Goal: Information Seeking & Learning: Check status

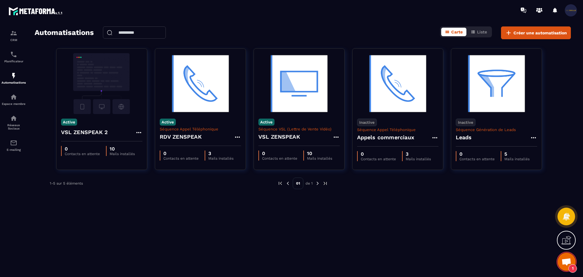
scroll to position [621, 0]
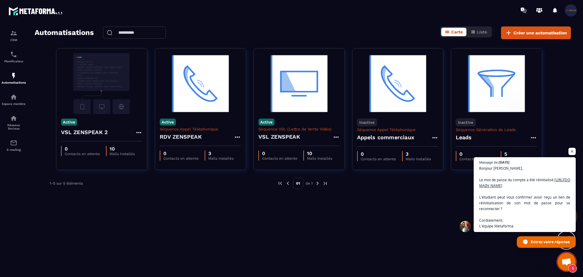
click at [563, 258] on span "1" at bounding box center [567, 261] width 18 height 18
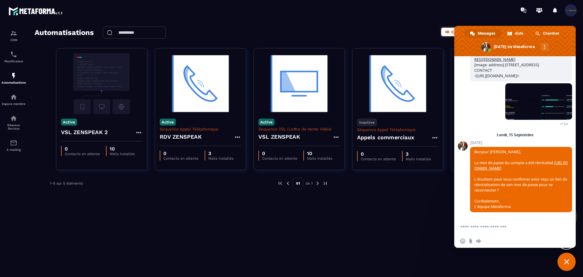
scroll to position [632, 0]
click at [518, 235] on div "Insérer un emoji Envoyer un fichier Message audio" at bounding box center [516, 240] width 122 height 13
click at [499, 225] on textarea "Entrez votre message..." at bounding box center [509, 226] width 96 height 5
type textarea "*"
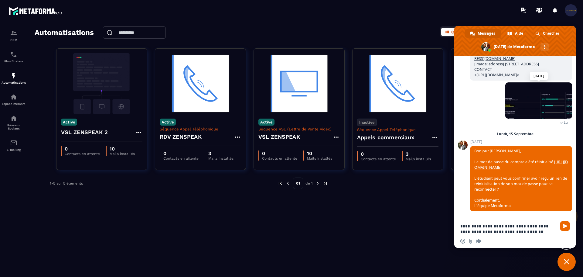
type textarea "**********"
click at [528, 88] on span at bounding box center [539, 100] width 67 height 36
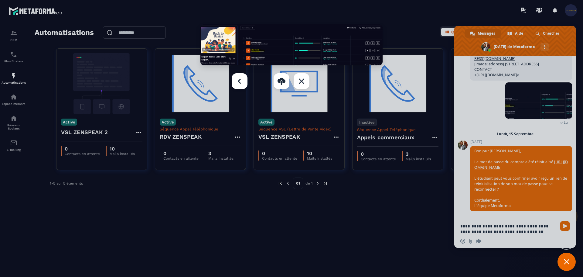
click at [339, 247] on div at bounding box center [291, 138] width 583 height 277
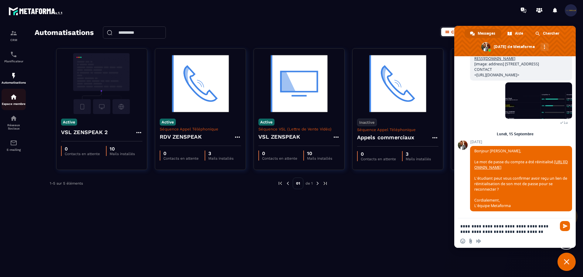
click at [12, 98] on img at bounding box center [13, 96] width 7 height 7
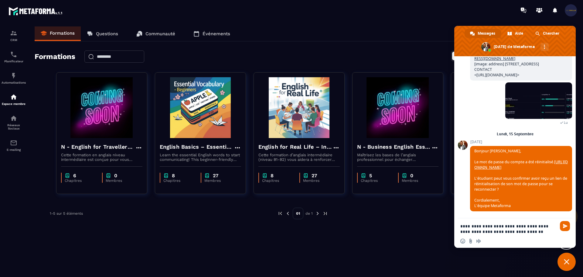
click at [530, 233] on textarea "**********" at bounding box center [509, 228] width 96 height 11
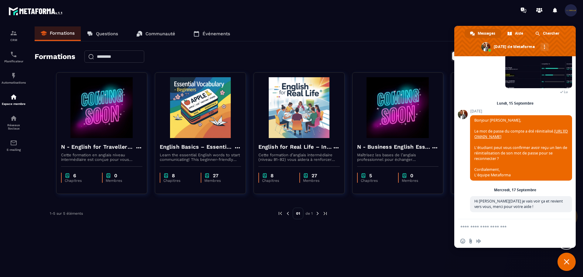
scroll to position [664, 0]
click at [351, 39] on div "Formations Questions Communauté Événements" at bounding box center [303, 33] width 537 height 15
click at [564, 254] on span "Fermer le chat" at bounding box center [567, 261] width 18 height 18
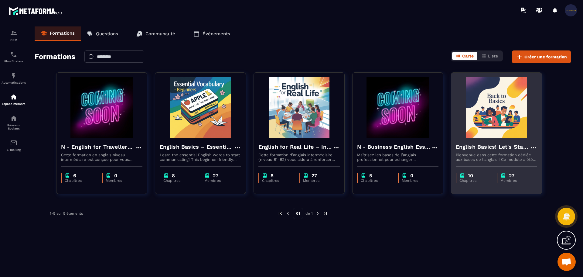
click at [482, 121] on img at bounding box center [496, 107] width 81 height 61
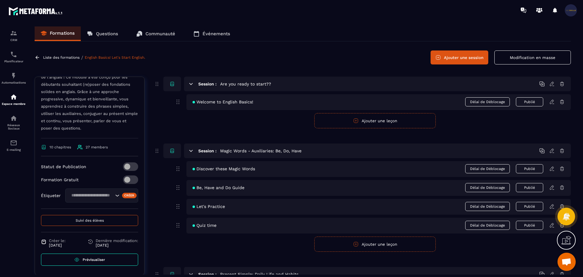
scroll to position [123, 0]
click at [81, 217] on button "Suivi des élèves" at bounding box center [89, 220] width 97 height 11
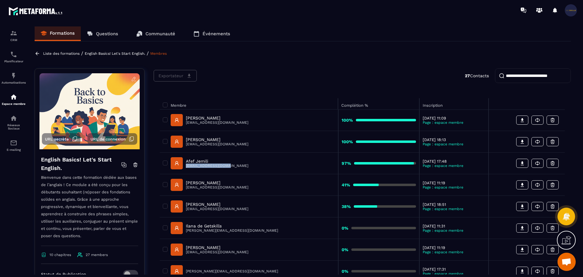
drag, startPoint x: 225, startPoint y: 166, endPoint x: 186, endPoint y: 168, distance: 39.6
click at [186, 168] on div "Afef [PERSON_NAME] [PERSON_NAME][EMAIL_ADDRESS][DOMAIN_NAME]" at bounding box center [249, 163] width 172 height 12
copy p "[EMAIL_ADDRESS][DOMAIN_NAME]"
click at [570, 263] on span "Ouvrir le chat" at bounding box center [567, 262] width 10 height 9
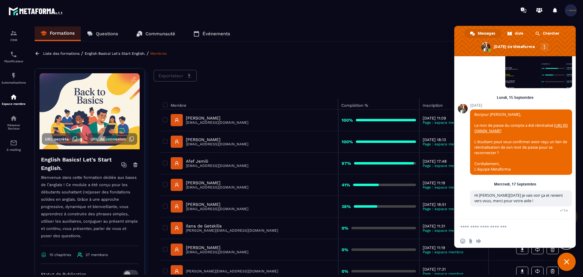
click at [335, 52] on div "Liste des formations / English Basics! Let's Start English. / Membres" at bounding box center [303, 53] width 537 height 6
click at [567, 253] on span "Fermer le chat" at bounding box center [567, 261] width 18 height 18
